Goal: Check status

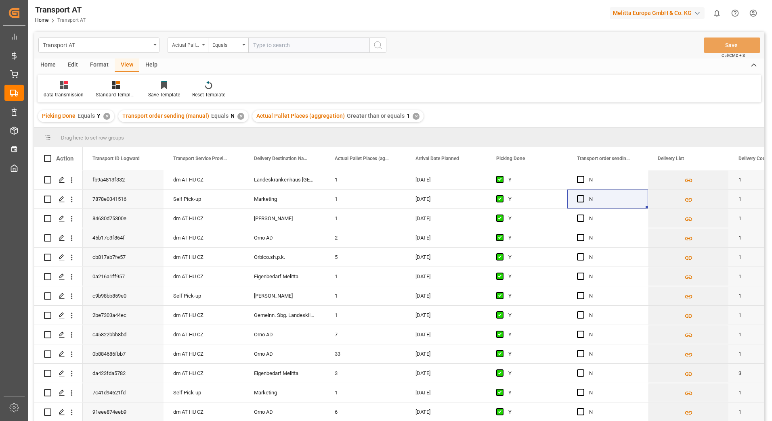
click at [504, 67] on div "Home Edit Format View Help" at bounding box center [399, 66] width 730 height 14
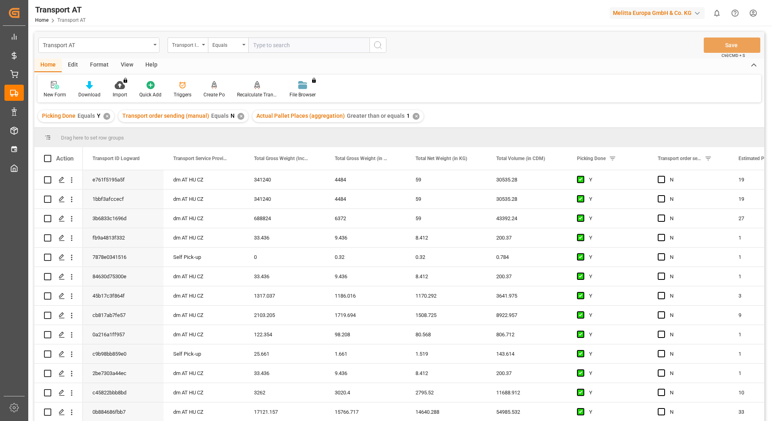
click at [127, 63] on div "View" at bounding box center [127, 66] width 25 height 14
click at [54, 89] on icon at bounding box center [52, 85] width 8 height 8
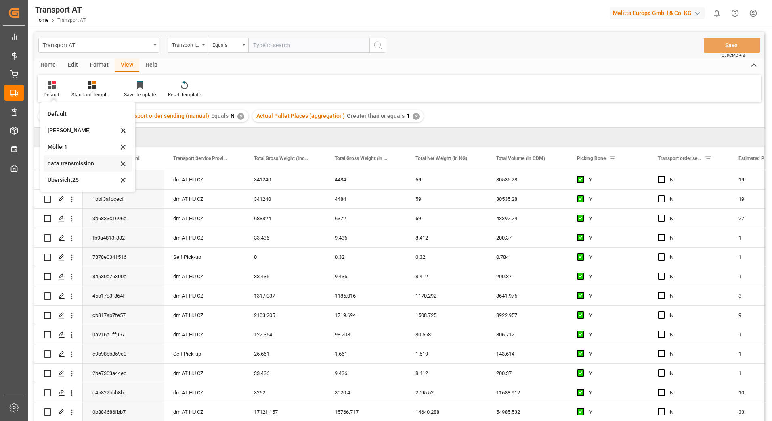
click at [68, 162] on div "data transmission" at bounding box center [83, 163] width 71 height 8
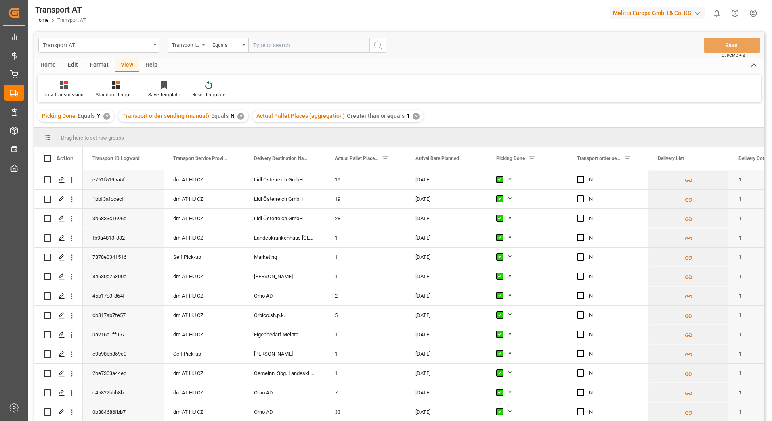
click at [74, 163] on div "Action" at bounding box center [58, 158] width 48 height 23
